Goal: Information Seeking & Learning: Find specific page/section

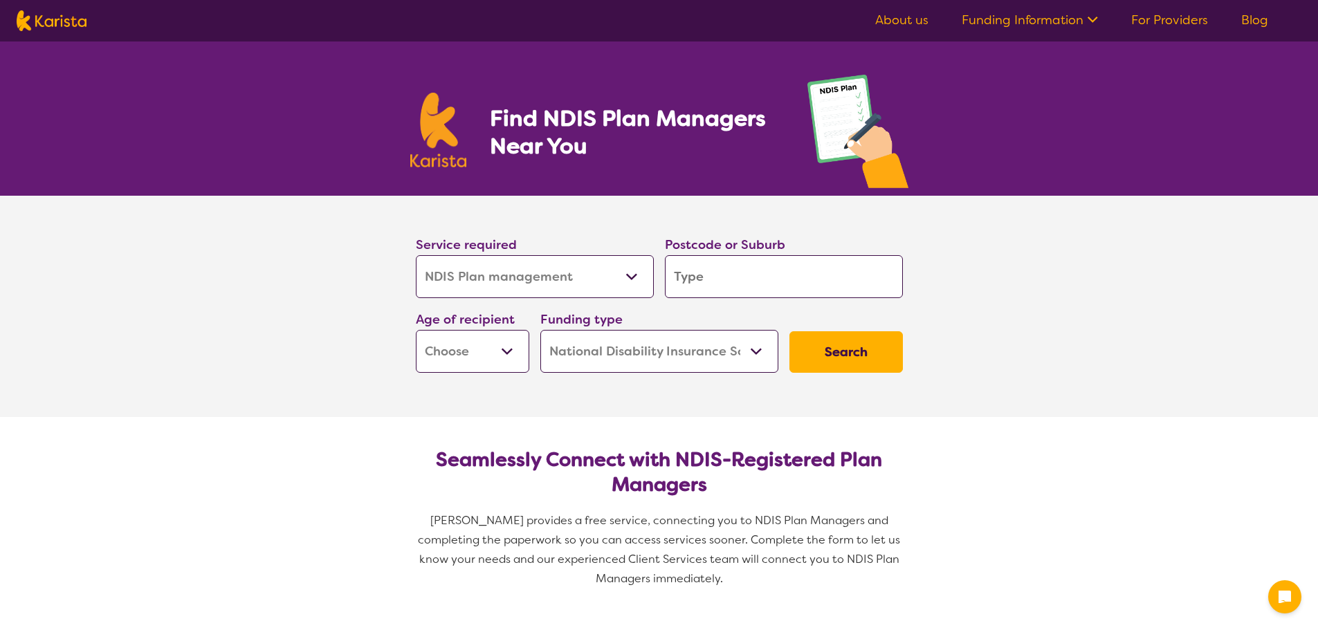
select select "NDIS Plan management"
select select "NDIS"
select select "NDIS Plan management"
select select "NDIS"
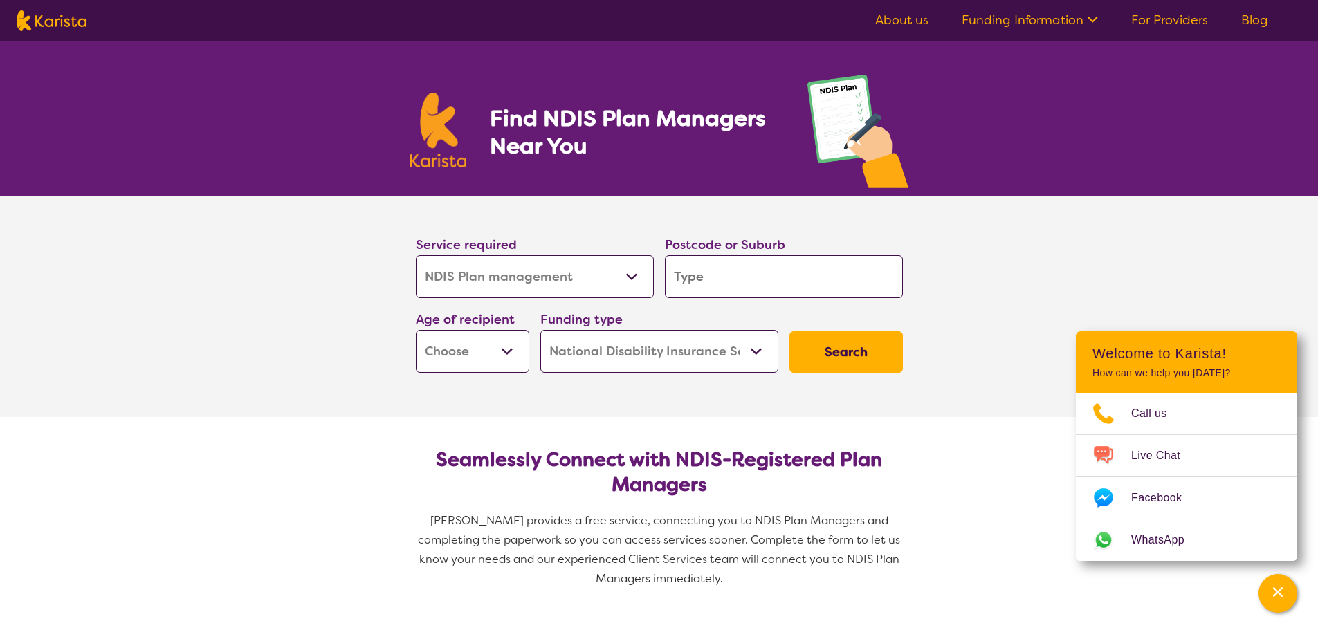
click at [749, 283] on input "search" at bounding box center [784, 276] width 238 height 43
type input "3"
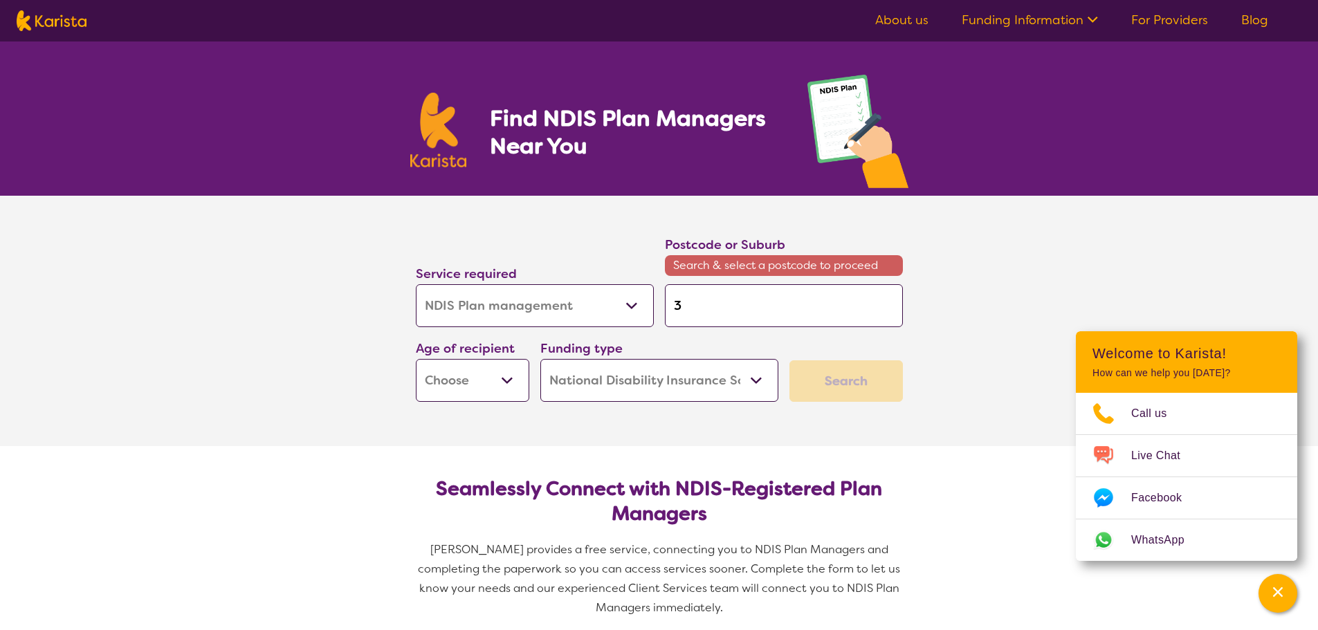
type input "30"
type input "303"
type input "3030"
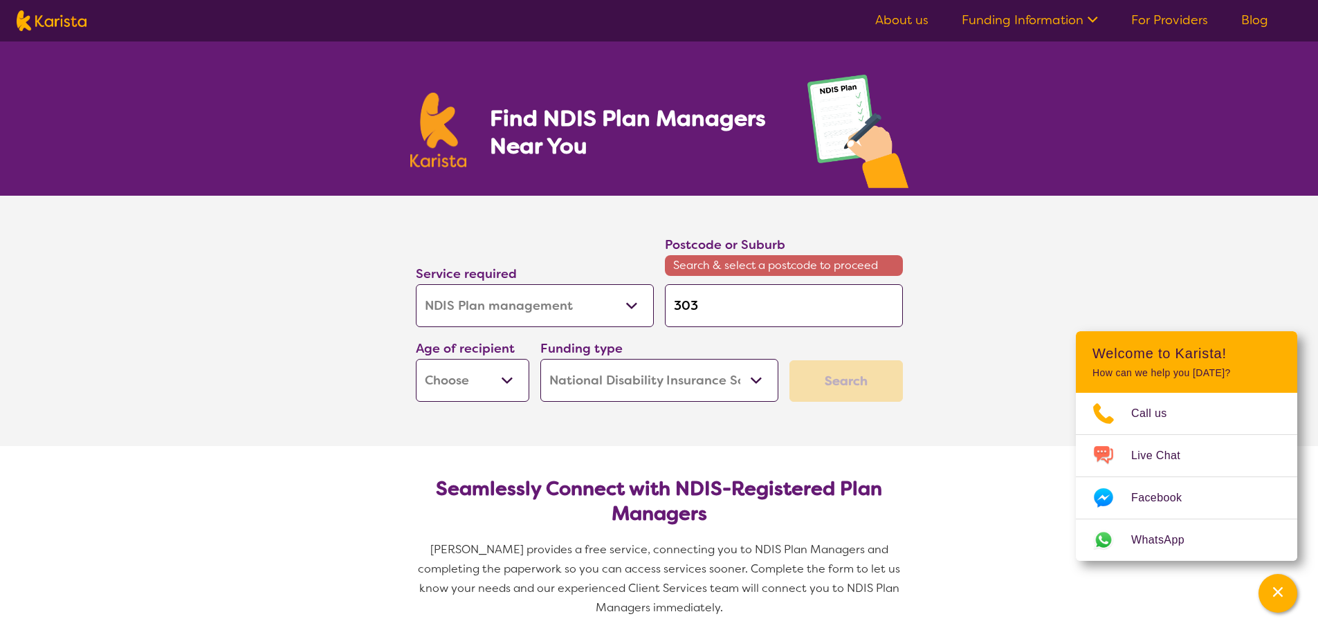
type input "3030"
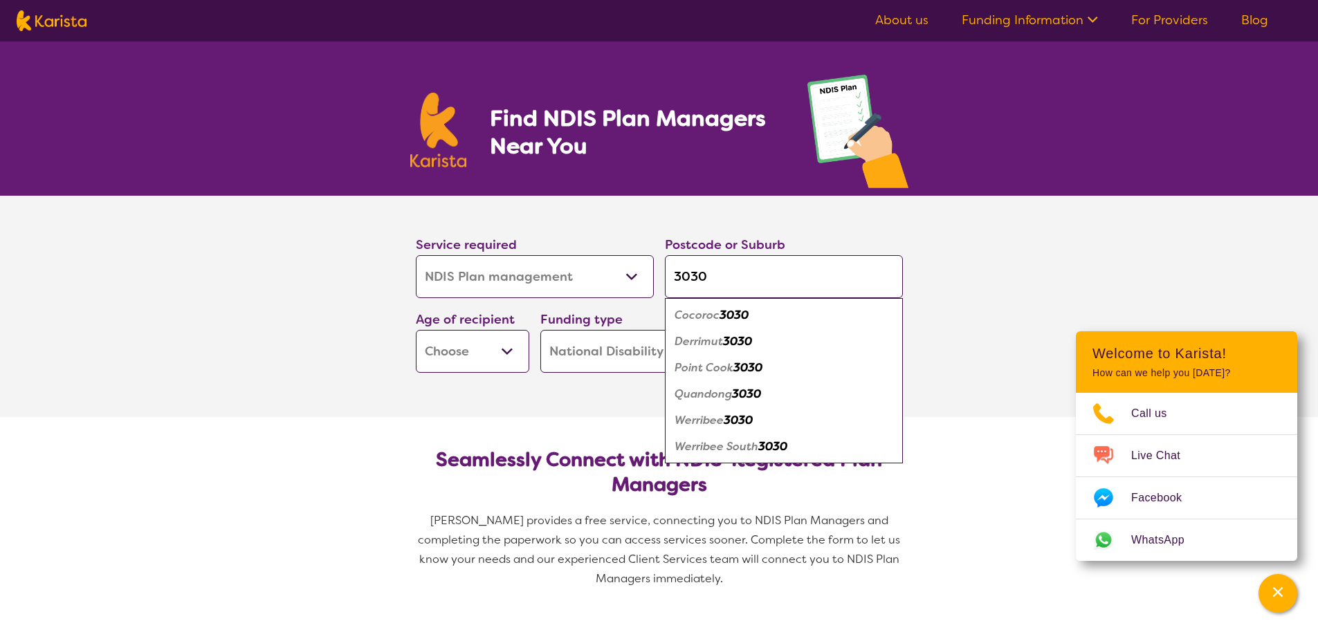
type input "3030"
click at [734, 418] on em "3030" at bounding box center [738, 420] width 29 height 15
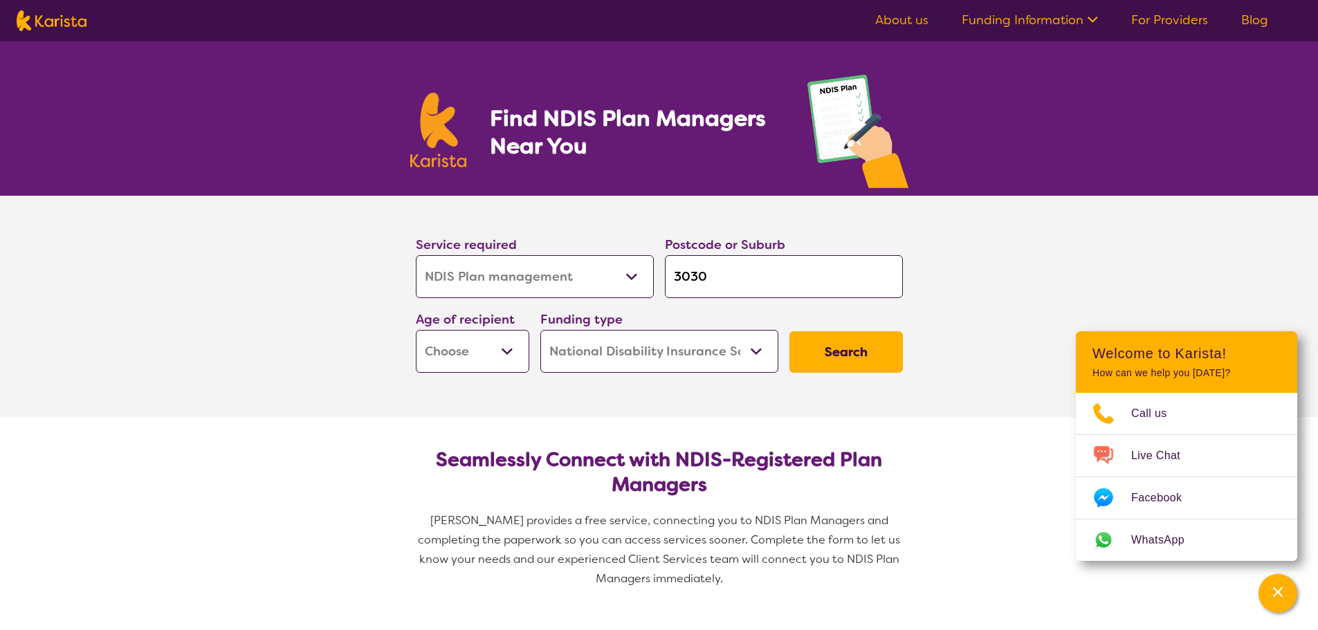
click at [506, 353] on select "Early Childhood - 0 to 9 Child - 10 to 11 Adolescent - 12 to 17 Adult - 18 to 6…" at bounding box center [472, 351] width 113 height 43
select select "AD"
click at [416, 330] on select "Early Childhood - 0 to 9 Child - 10 to 11 Adolescent - 12 to 17 Adult - 18 to 6…" at bounding box center [472, 351] width 113 height 43
select select "AD"
click at [832, 347] on button "Search" at bounding box center [845, 352] width 113 height 42
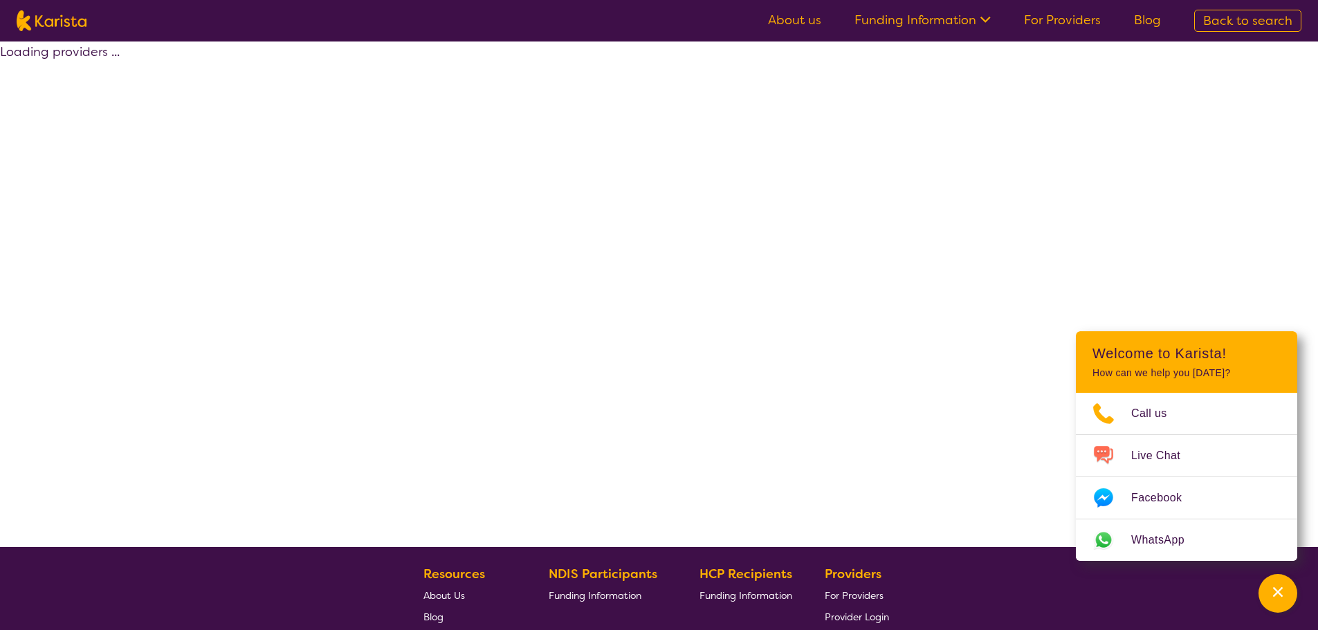
select select "by_score"
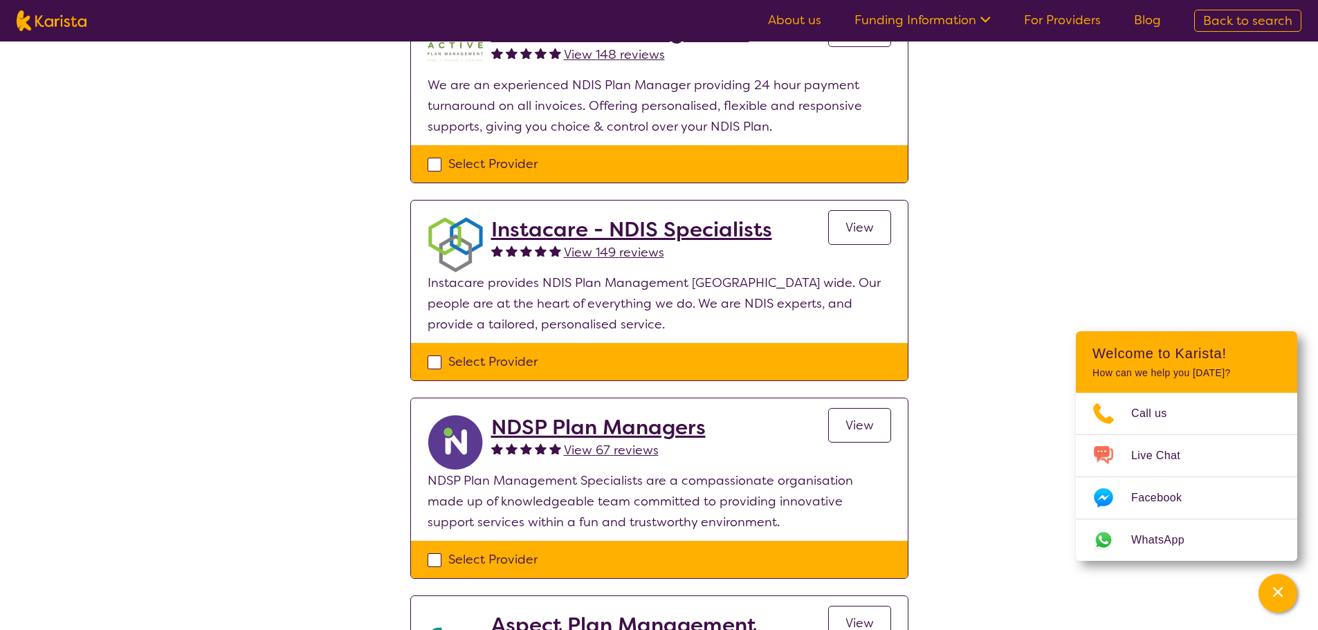
scroll to position [553, 0]
